Goal: Obtain resource: Obtain resource

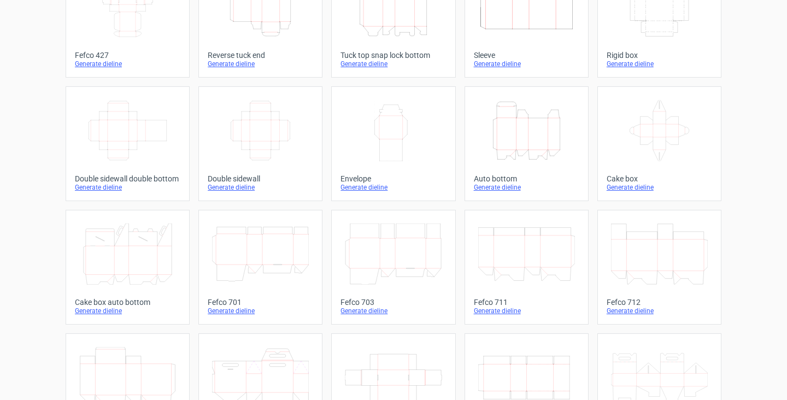
scroll to position [111, 0]
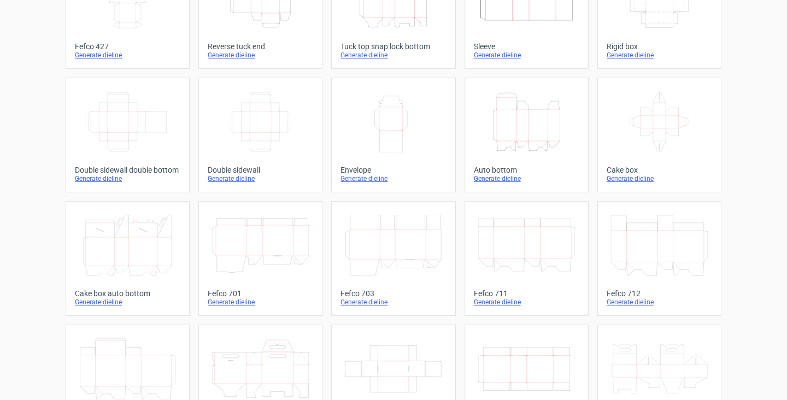
click at [543, 138] on icon "Height Depth Width" at bounding box center [526, 121] width 97 height 61
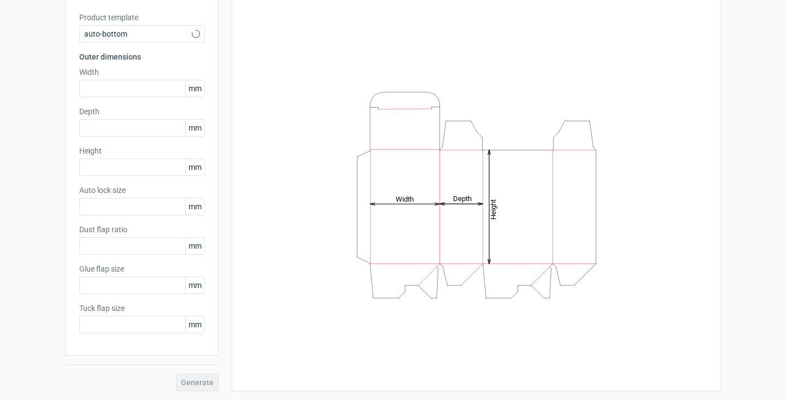
type input "1"
type input "0.8"
type input "10"
type input "12"
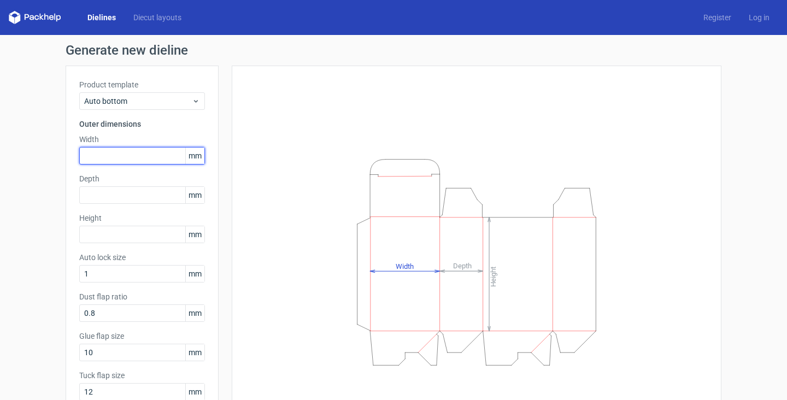
click at [121, 158] on input "text" at bounding box center [142, 155] width 126 height 17
type input "105"
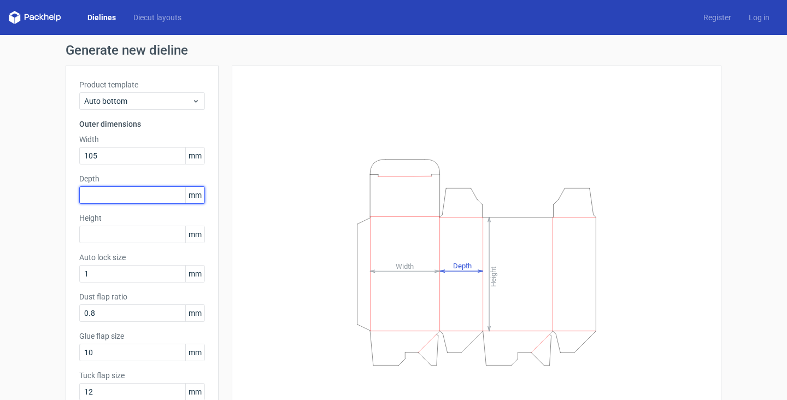
click at [115, 198] on input "text" at bounding box center [142, 194] width 126 height 17
type input "105"
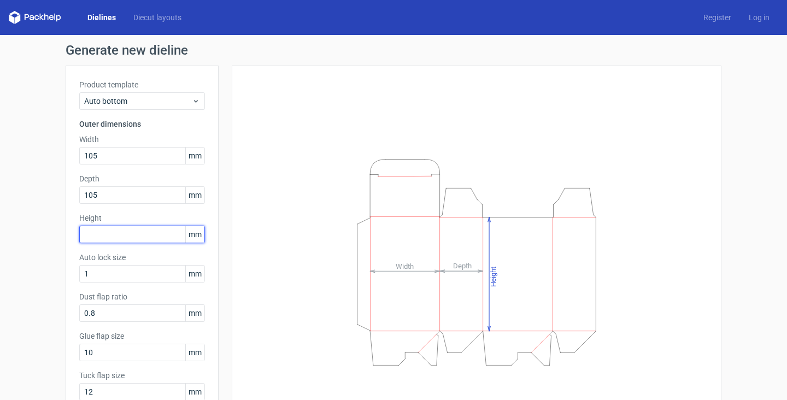
click at [137, 234] on input "text" at bounding box center [142, 234] width 126 height 17
type input "134"
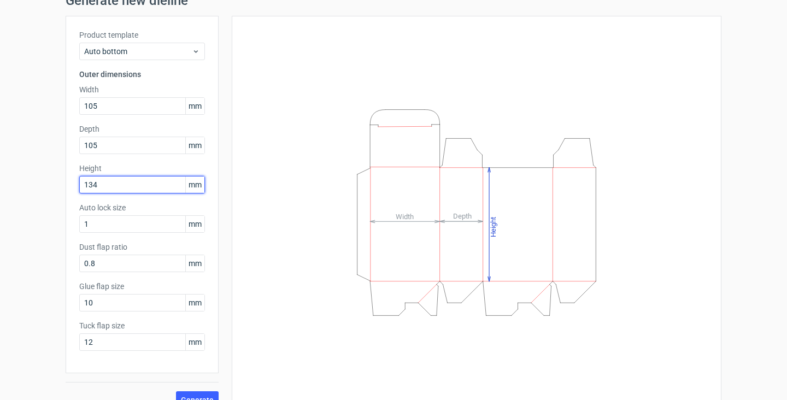
scroll to position [67, 0]
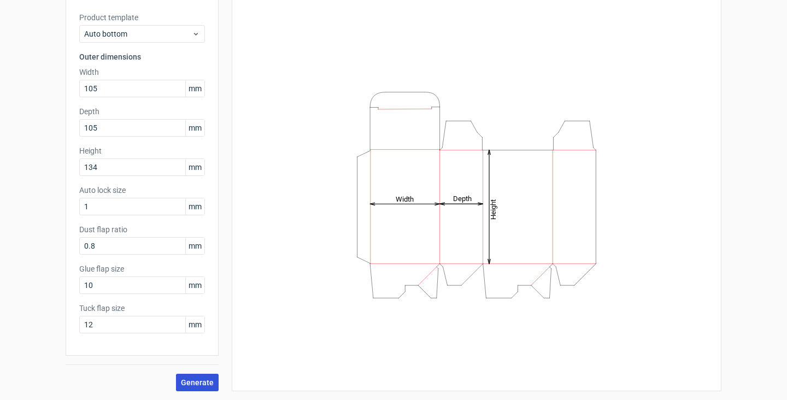
click at [193, 386] on span "Generate" at bounding box center [197, 383] width 33 height 8
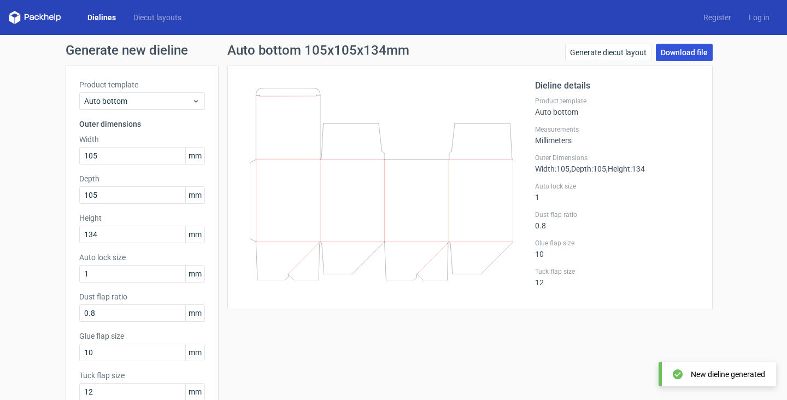
click at [698, 51] on link "Download file" at bounding box center [684, 52] width 57 height 17
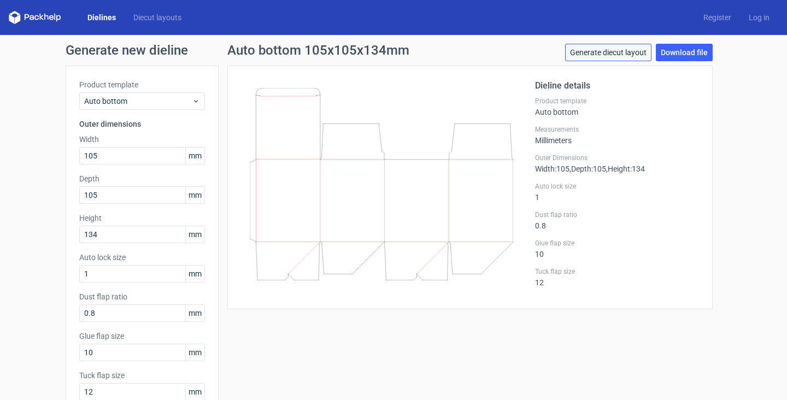
click at [580, 55] on link "Generate diecut layout" at bounding box center [608, 52] width 86 height 17
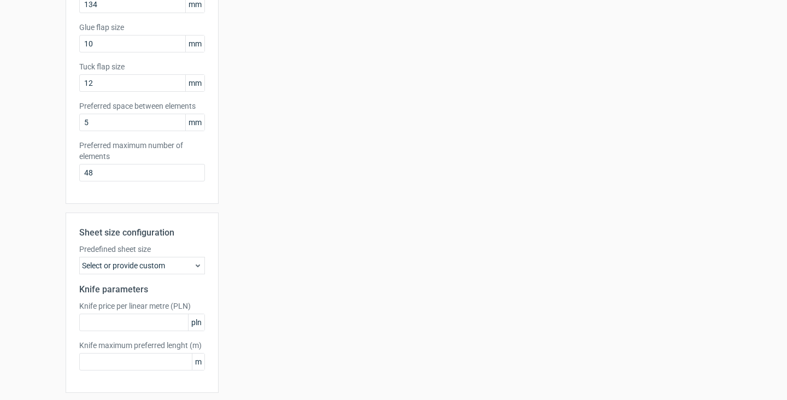
scroll to position [267, 0]
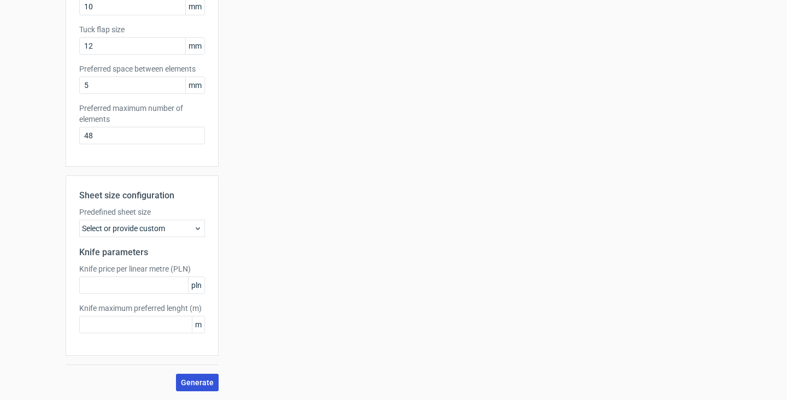
click at [189, 387] on button "Generate" at bounding box center [197, 382] width 43 height 17
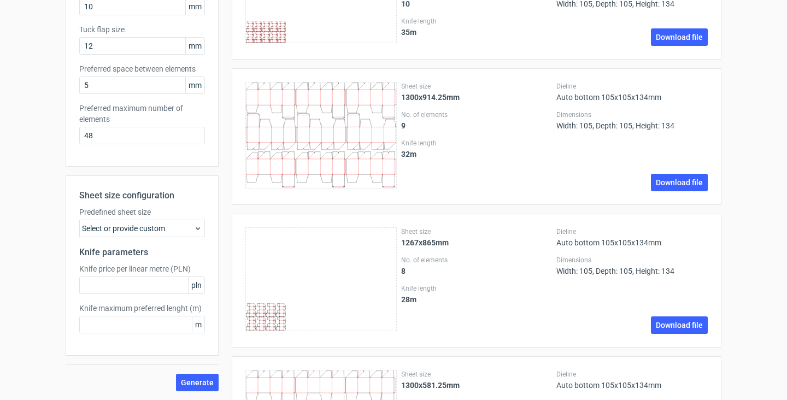
scroll to position [0, 0]
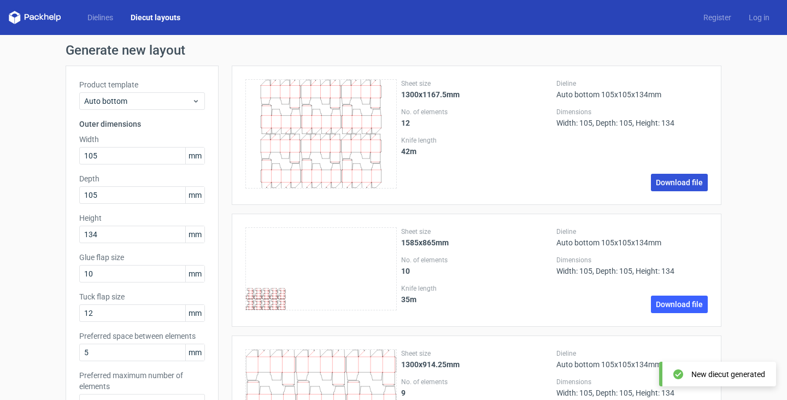
click at [678, 182] on link "Download file" at bounding box center [679, 182] width 57 height 17
